Goal: Task Accomplishment & Management: Manage account settings

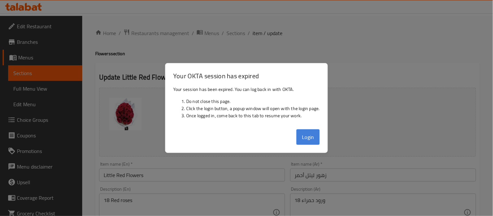
click at [317, 140] on button "Login" at bounding box center [308, 137] width 23 height 16
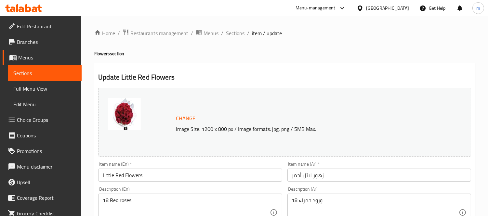
click at [32, 43] on span "Branches" at bounding box center [47, 42] width 60 height 8
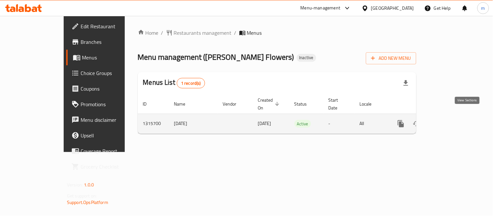
click at [452, 120] on icon "enhanced table" at bounding box center [448, 124] width 8 height 8
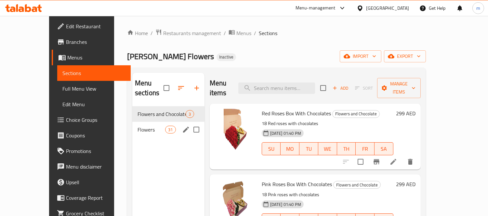
click at [138, 126] on span "Flowers" at bounding box center [152, 130] width 28 height 8
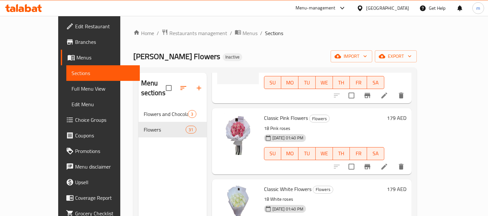
scroll to position [2001, 0]
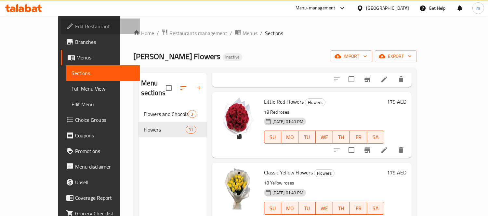
click at [75, 22] on span "Edit Restaurant" at bounding box center [105, 26] width 60 height 8
